Goal: Check status: Check status

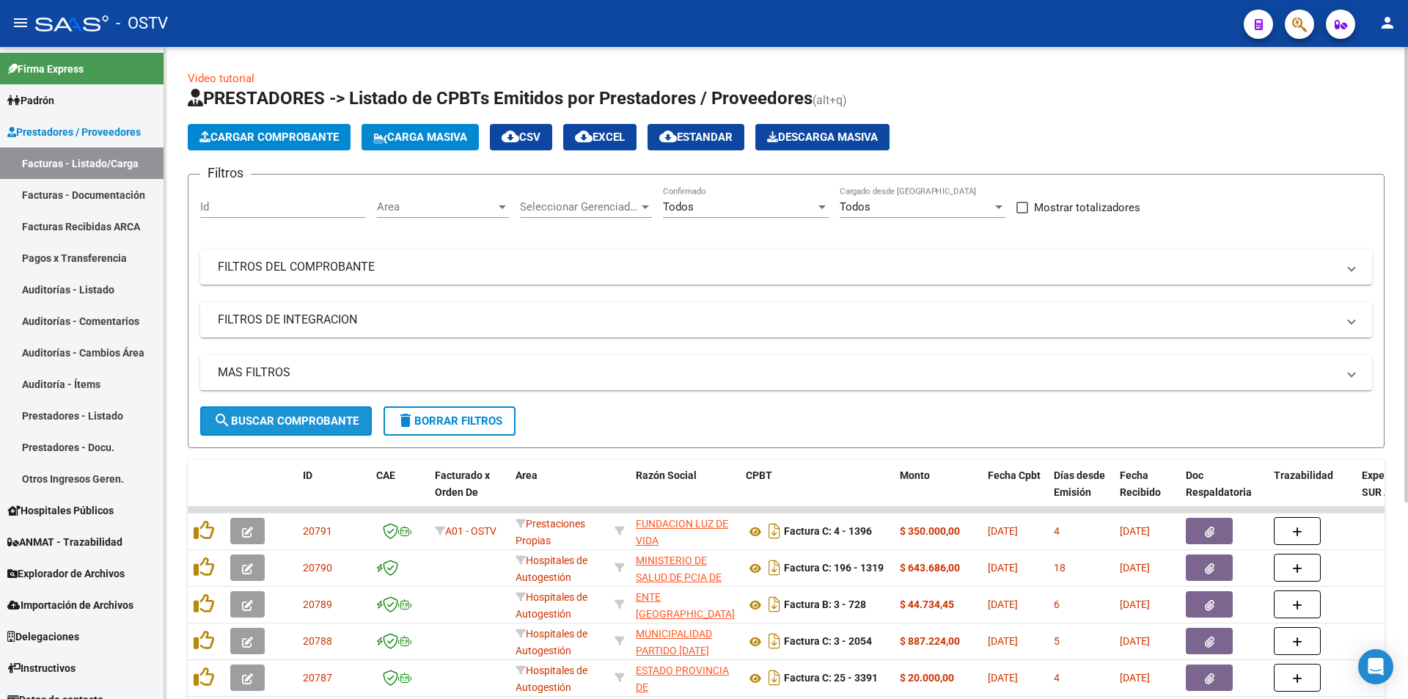
click at [295, 418] on span "search Buscar Comprobante" at bounding box center [285, 420] width 145 height 13
click at [315, 419] on span "search Buscar Comprobante" at bounding box center [285, 420] width 145 height 13
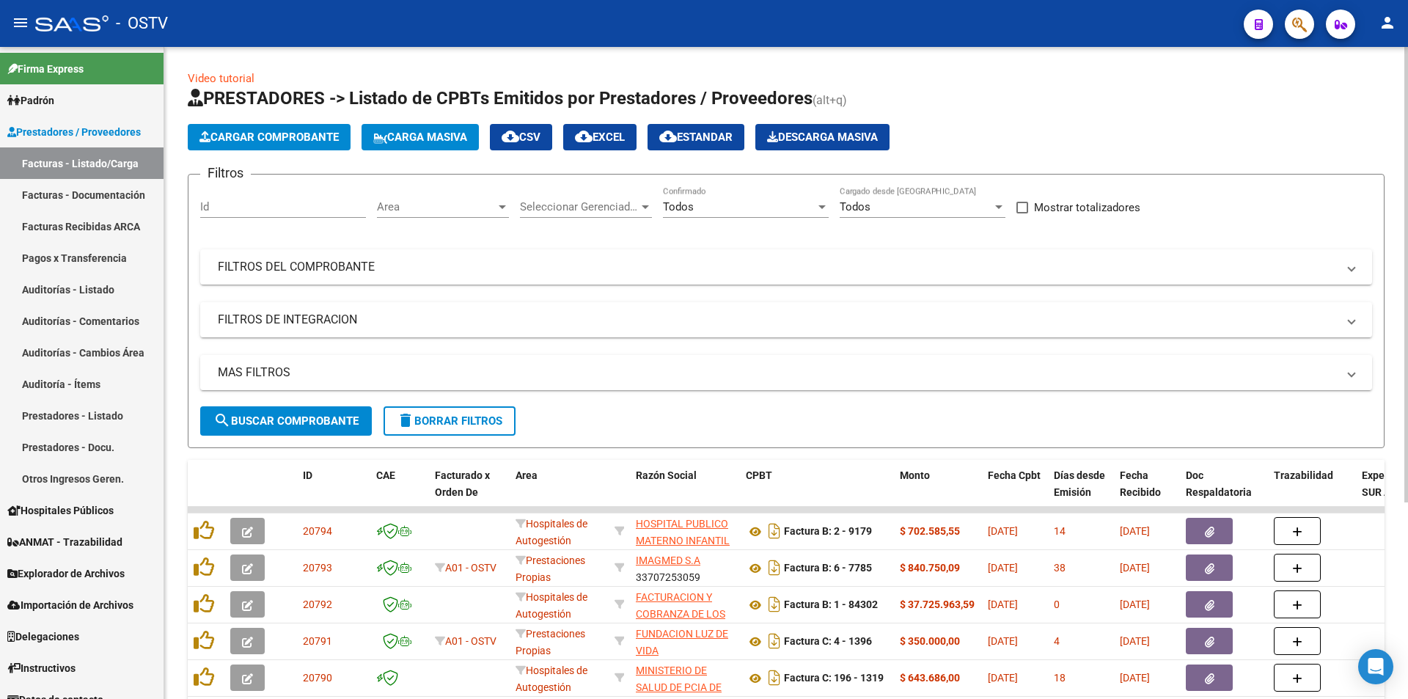
click at [288, 415] on span "search Buscar Comprobante" at bounding box center [285, 420] width 145 height 13
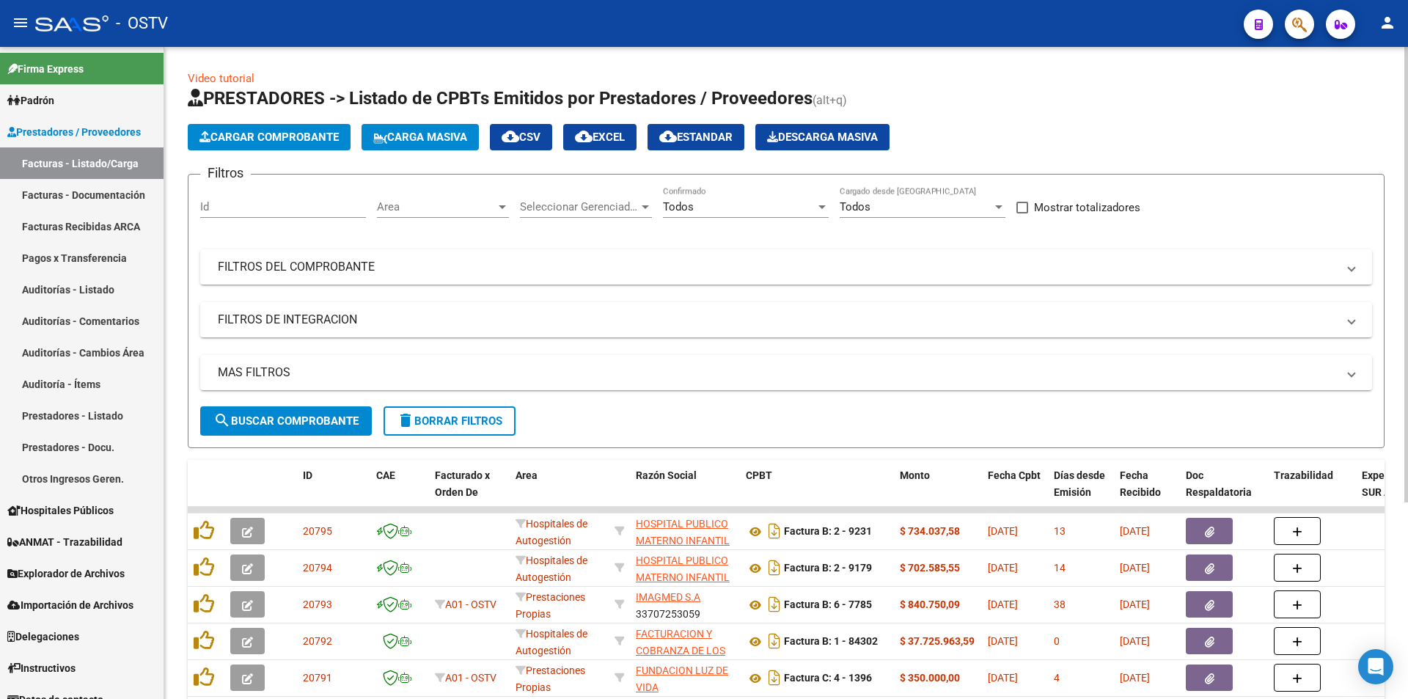
click at [290, 420] on span "search Buscar Comprobante" at bounding box center [285, 420] width 145 height 13
click at [303, 423] on span "search Buscar Comprobante" at bounding box center [285, 420] width 145 height 13
click at [285, 419] on span "search Buscar Comprobante" at bounding box center [285, 420] width 145 height 13
click at [298, 423] on span "search Buscar Comprobante" at bounding box center [285, 420] width 145 height 13
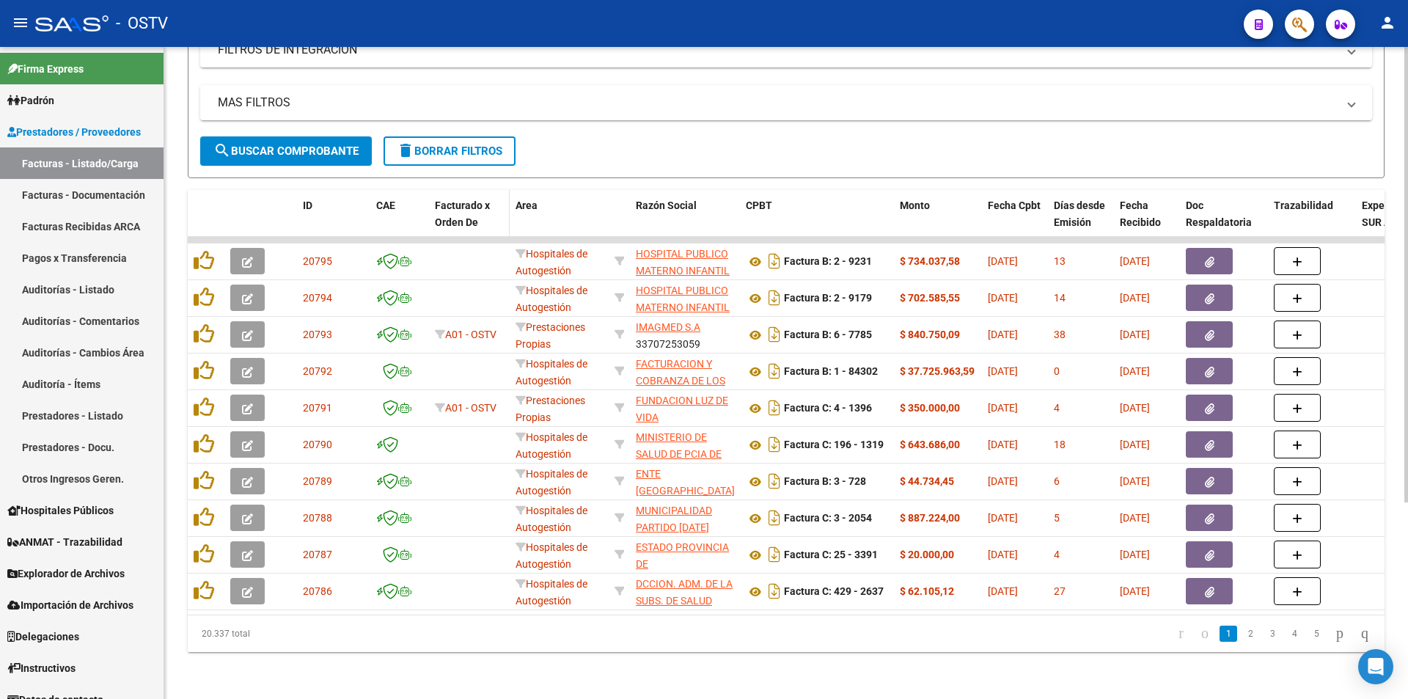
scroll to position [281, 0]
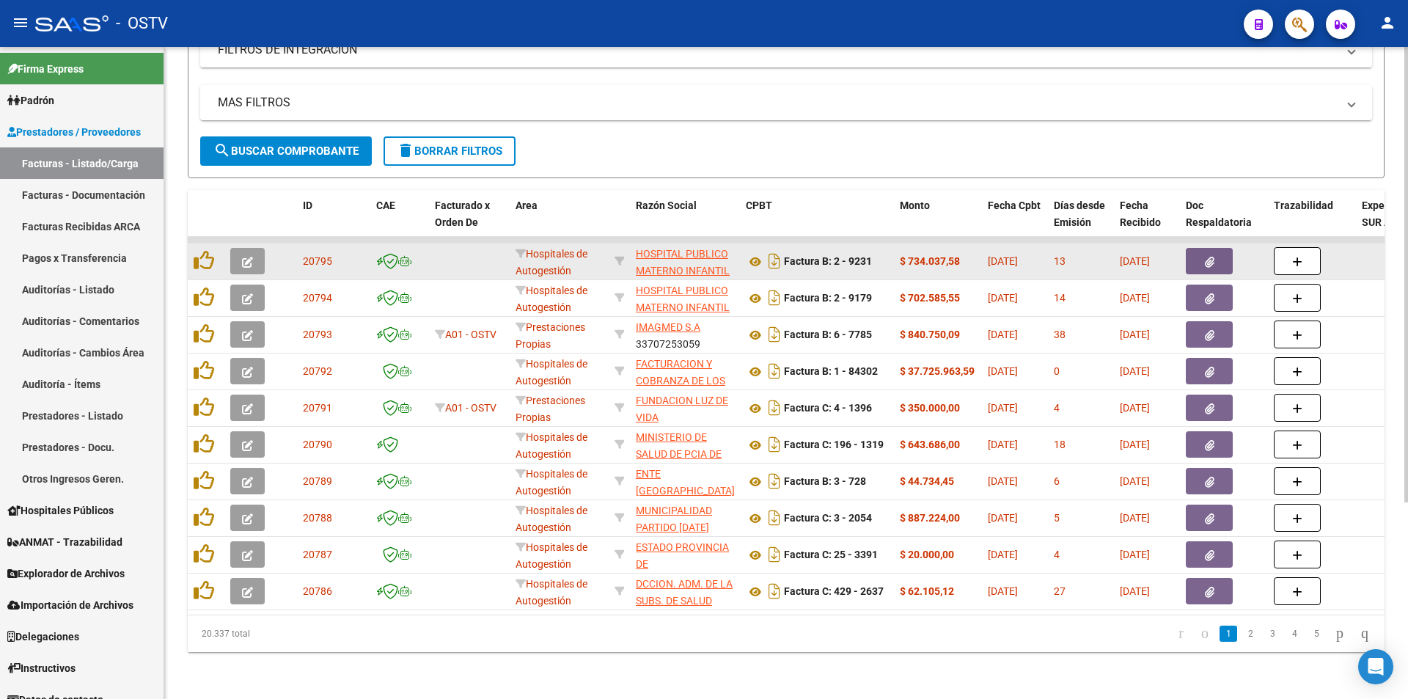
click at [255, 248] on button "button" at bounding box center [247, 261] width 34 height 26
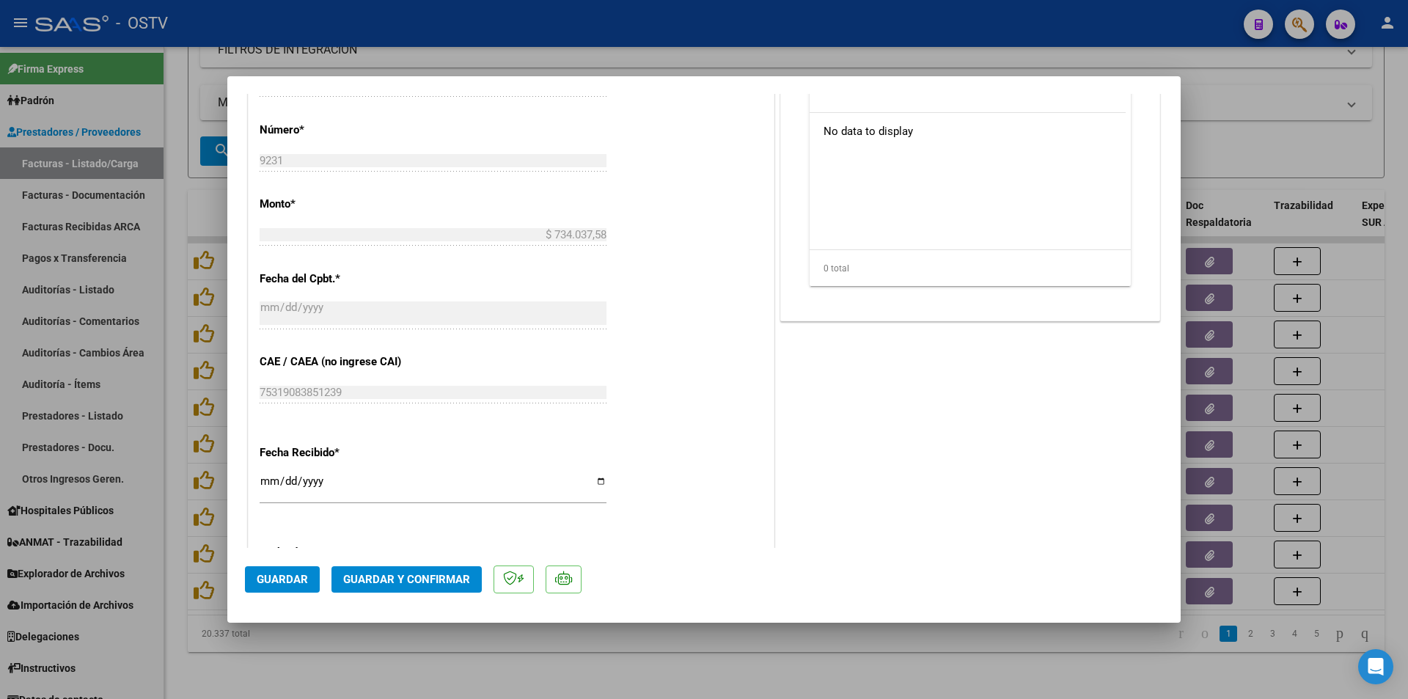
scroll to position [513, 0]
click at [172, 270] on div at bounding box center [704, 349] width 1408 height 699
type input "$ 0,00"
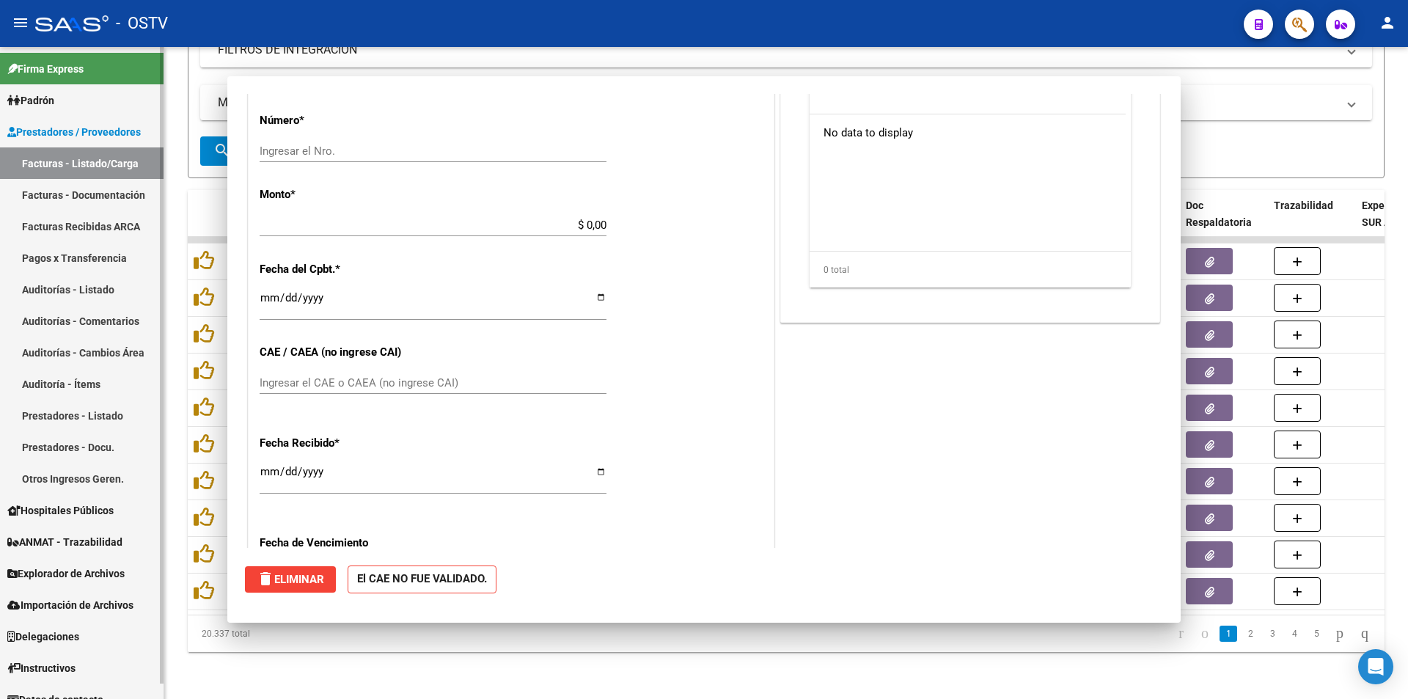
scroll to position [502, 0]
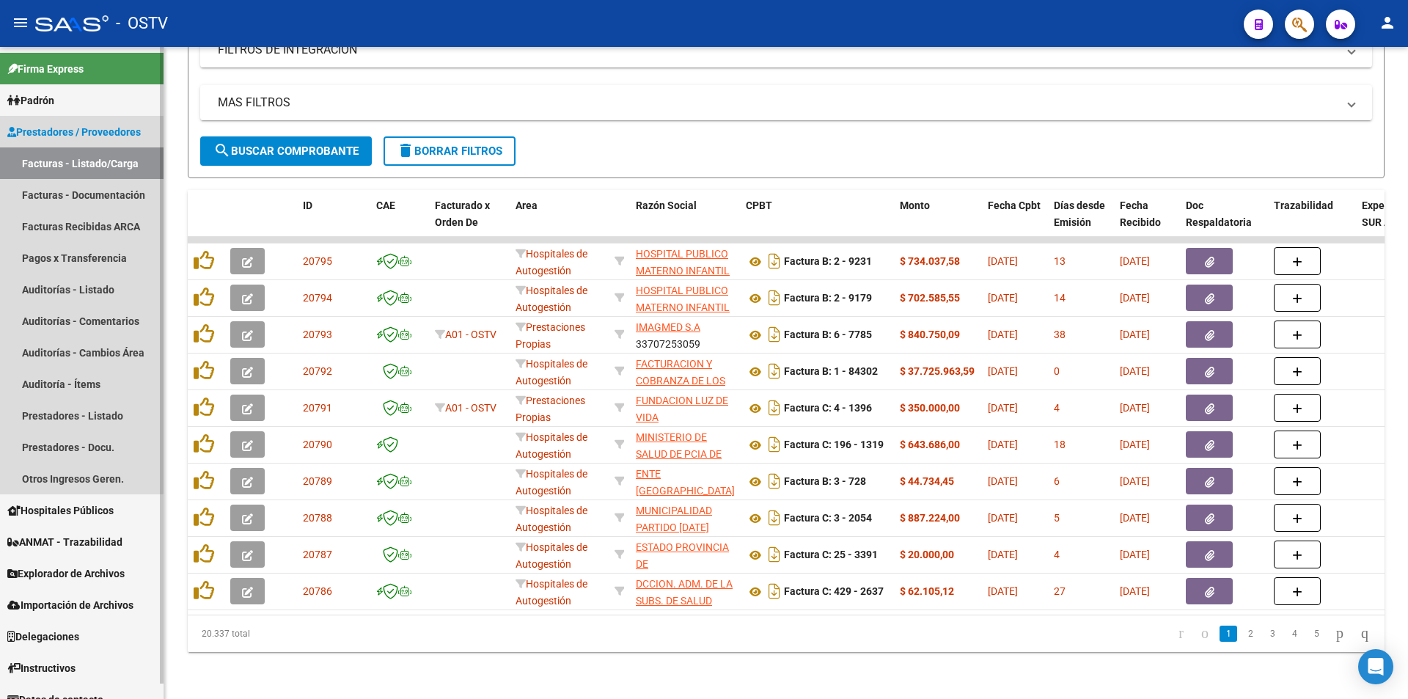
click at [65, 163] on link "Facturas - Listado/Carga" at bounding box center [82, 163] width 164 height 32
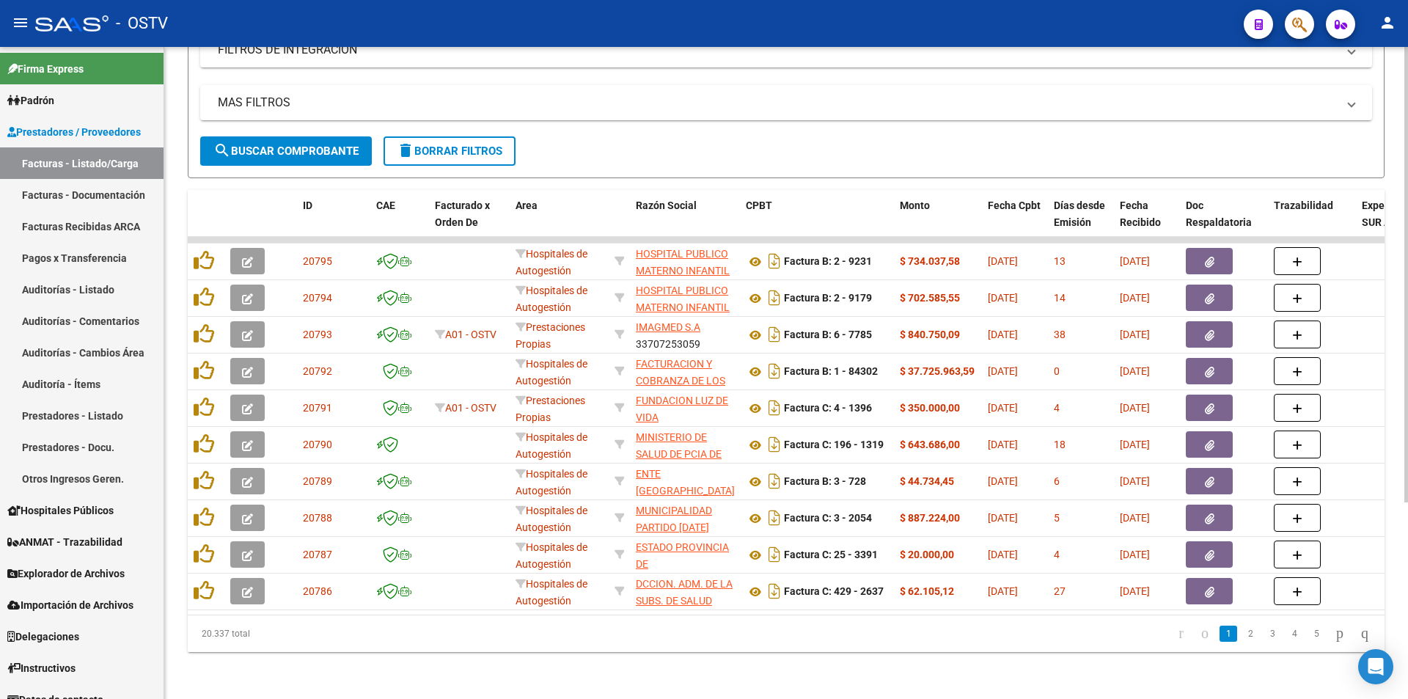
click at [292, 144] on span "search Buscar Comprobante" at bounding box center [285, 150] width 145 height 13
click at [293, 144] on span "search Buscar Comprobante" at bounding box center [285, 150] width 145 height 13
click at [281, 144] on span "search Buscar Comprobante" at bounding box center [285, 150] width 145 height 13
click at [287, 136] on button "search Buscar Comprobante" at bounding box center [286, 150] width 172 height 29
click at [290, 144] on span "search Buscar Comprobante" at bounding box center [285, 150] width 145 height 13
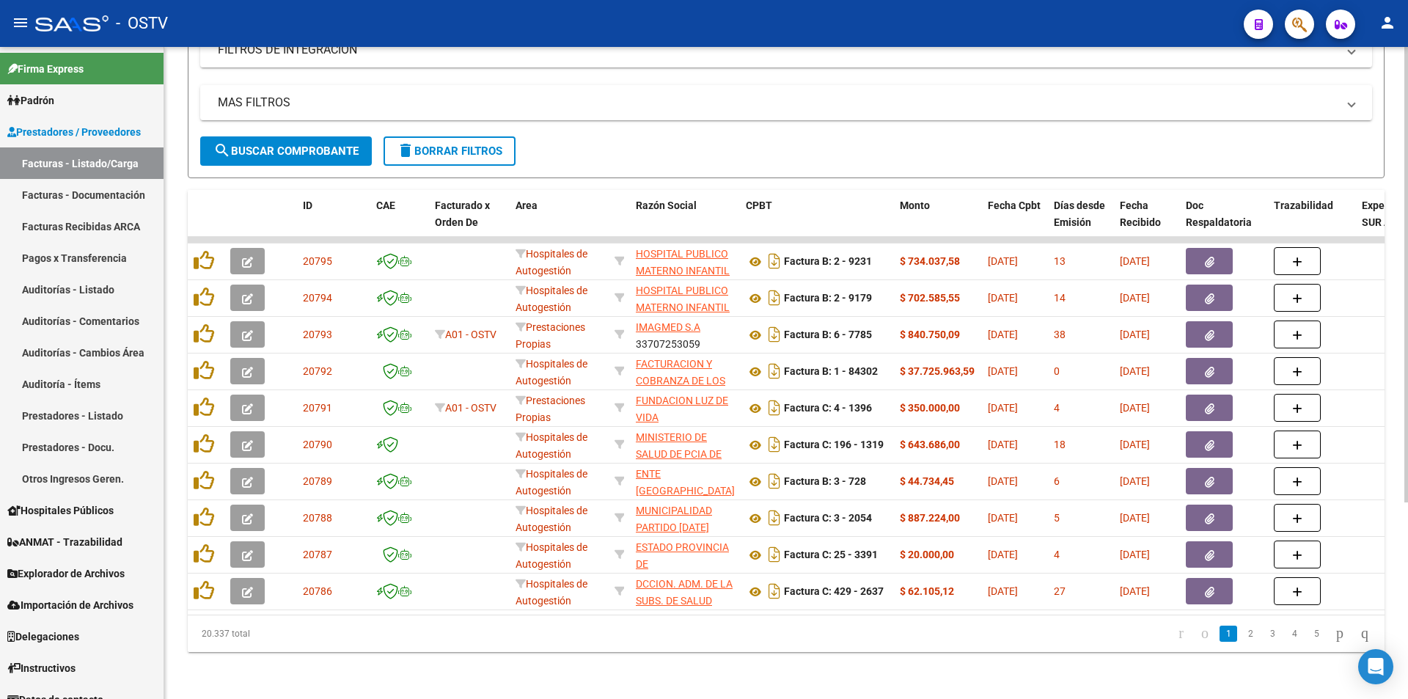
click at [290, 144] on span "search Buscar Comprobante" at bounding box center [285, 150] width 145 height 13
click at [301, 144] on span "search Buscar Comprobante" at bounding box center [285, 150] width 145 height 13
click at [284, 144] on span "search Buscar Comprobante" at bounding box center [285, 150] width 145 height 13
click at [292, 144] on span "search Buscar Comprobante" at bounding box center [285, 150] width 145 height 13
click at [290, 136] on button "search Buscar Comprobante" at bounding box center [286, 150] width 172 height 29
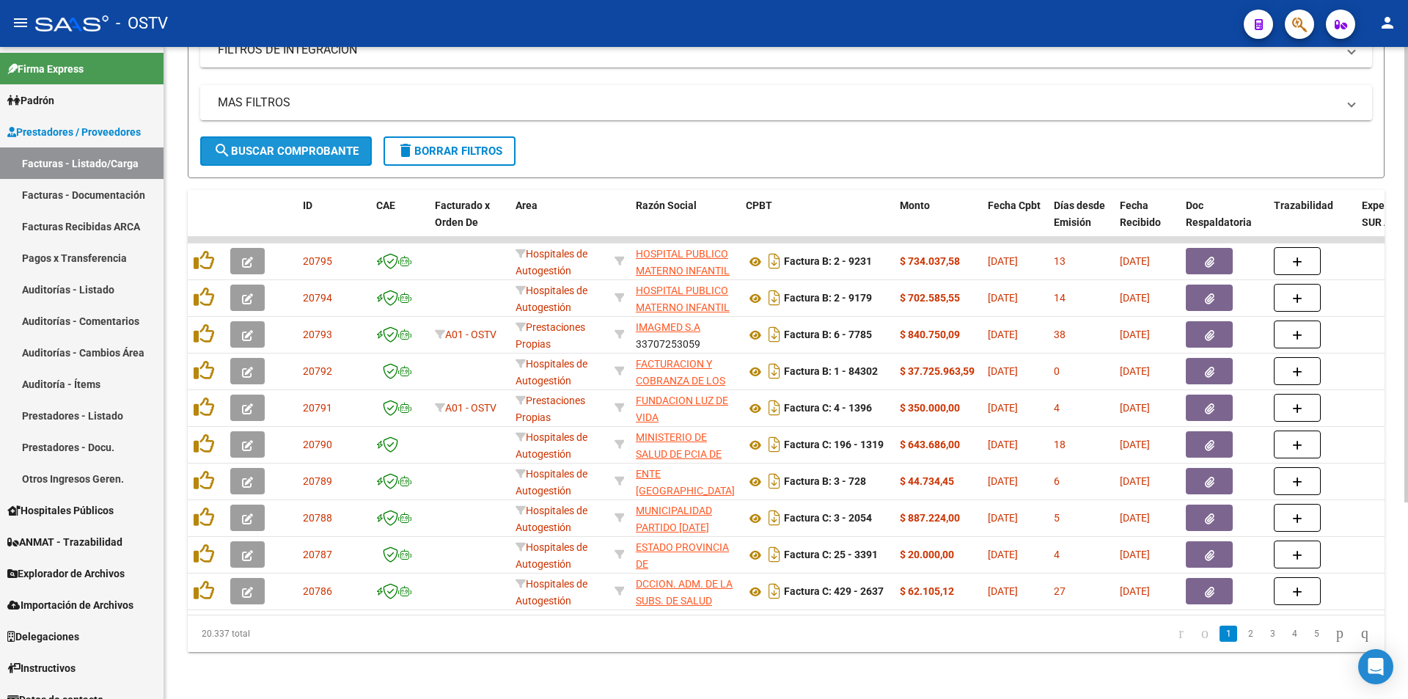
click at [290, 136] on button "search Buscar Comprobante" at bounding box center [286, 150] width 172 height 29
click at [279, 144] on span "search Buscar Comprobante" at bounding box center [285, 150] width 145 height 13
click at [282, 144] on span "search Buscar Comprobante" at bounding box center [285, 150] width 145 height 13
click at [279, 144] on span "search Buscar Comprobante" at bounding box center [285, 150] width 145 height 13
click at [284, 146] on span "search Buscar Comprobante" at bounding box center [285, 150] width 145 height 13
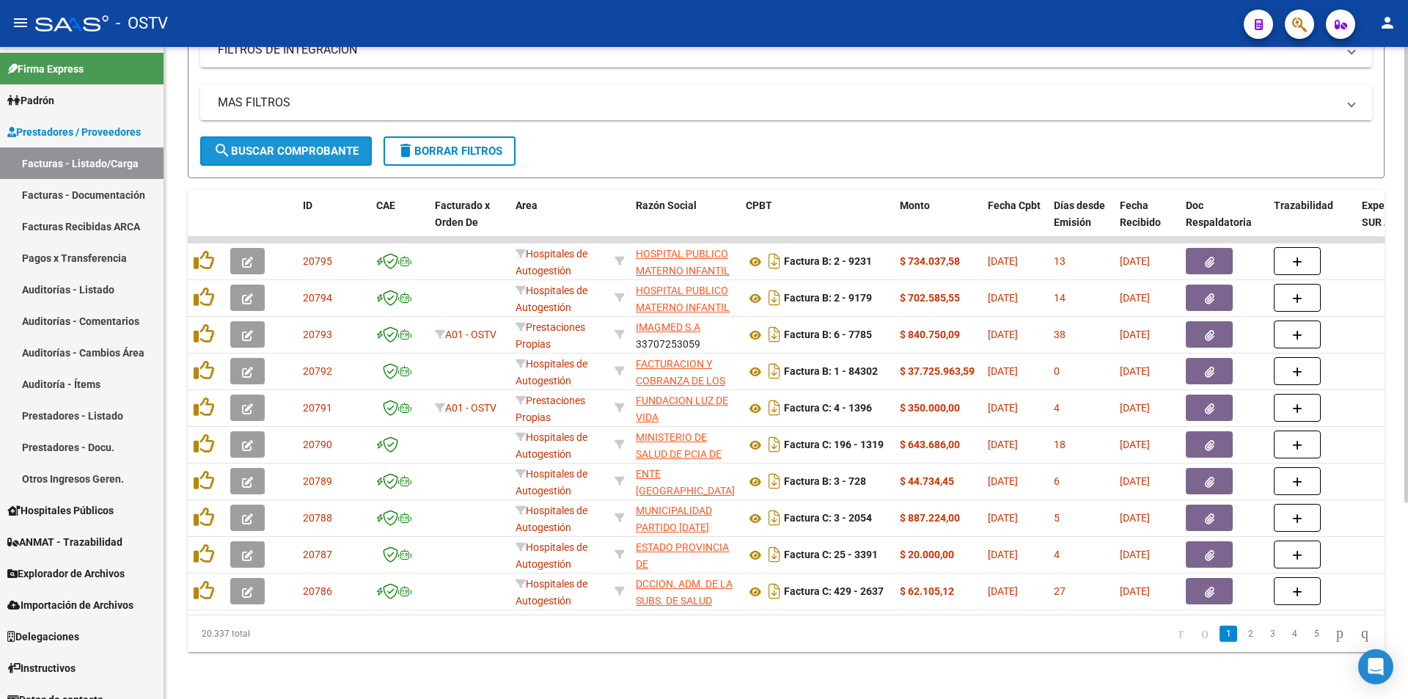
click at [293, 151] on button "search Buscar Comprobante" at bounding box center [286, 150] width 172 height 29
